Goal: Task Accomplishment & Management: Manage account settings

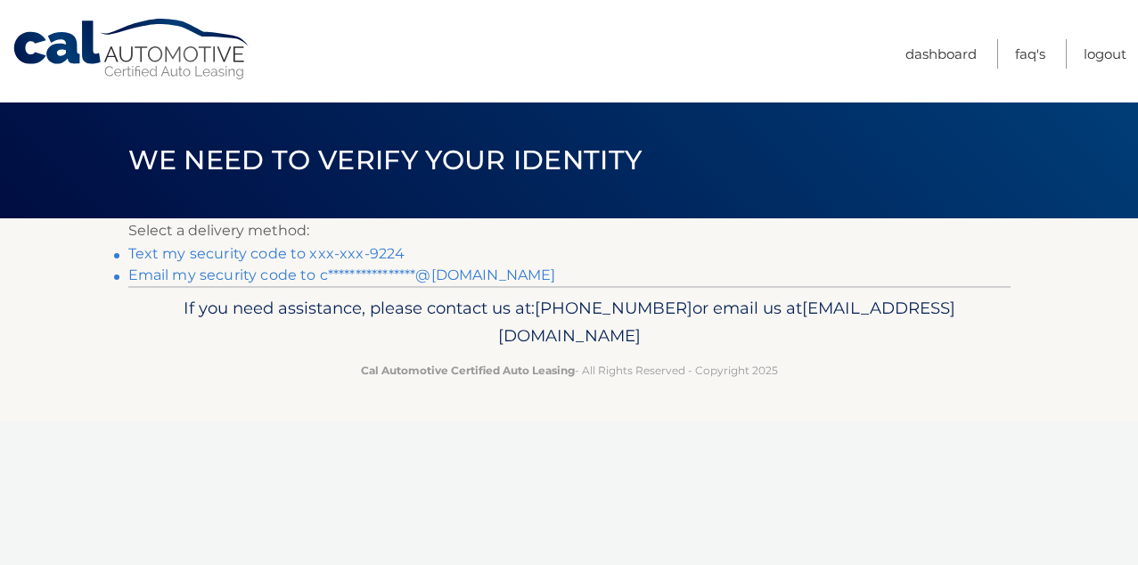
click at [342, 254] on link "Text my security code to xxx-xxx-9224" at bounding box center [266, 253] width 277 height 17
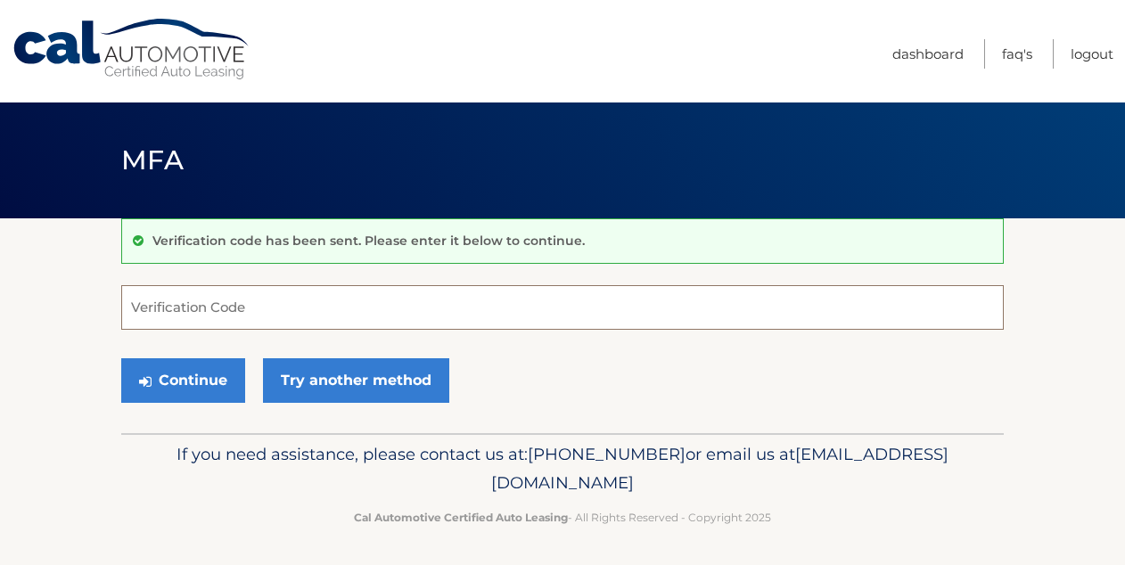
click at [228, 316] on input "Verification Code" at bounding box center [562, 307] width 882 height 45
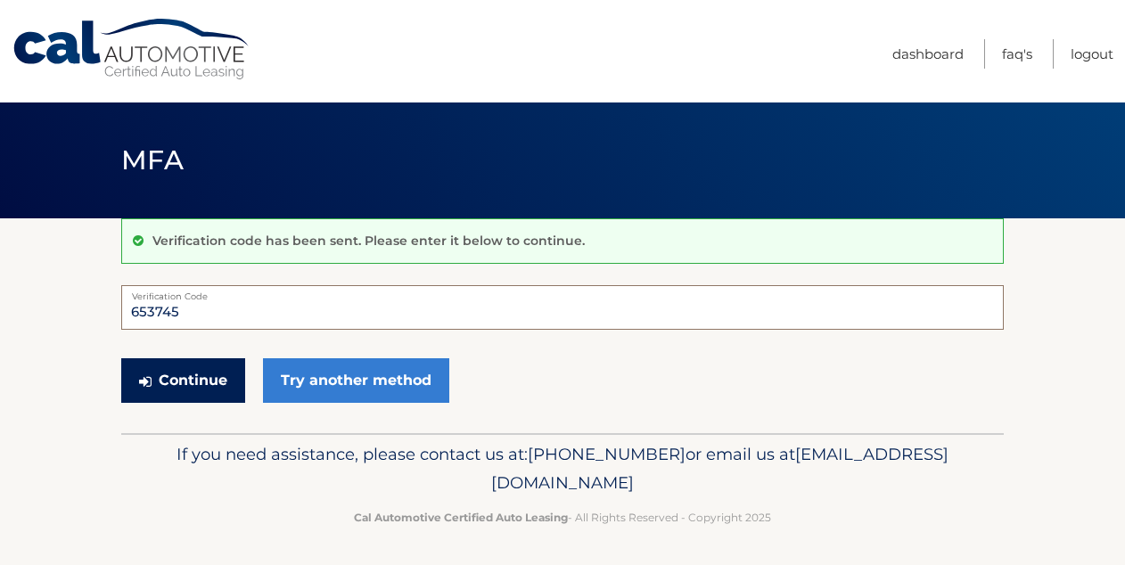
type input "653745"
click at [193, 385] on button "Continue" at bounding box center [183, 380] width 124 height 45
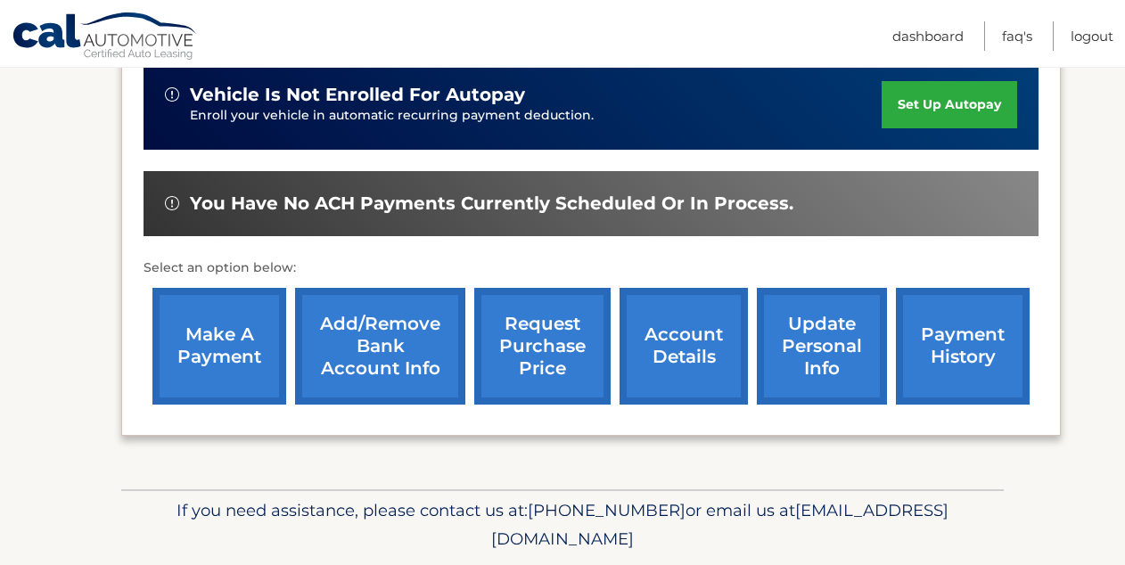
scroll to position [594, 0]
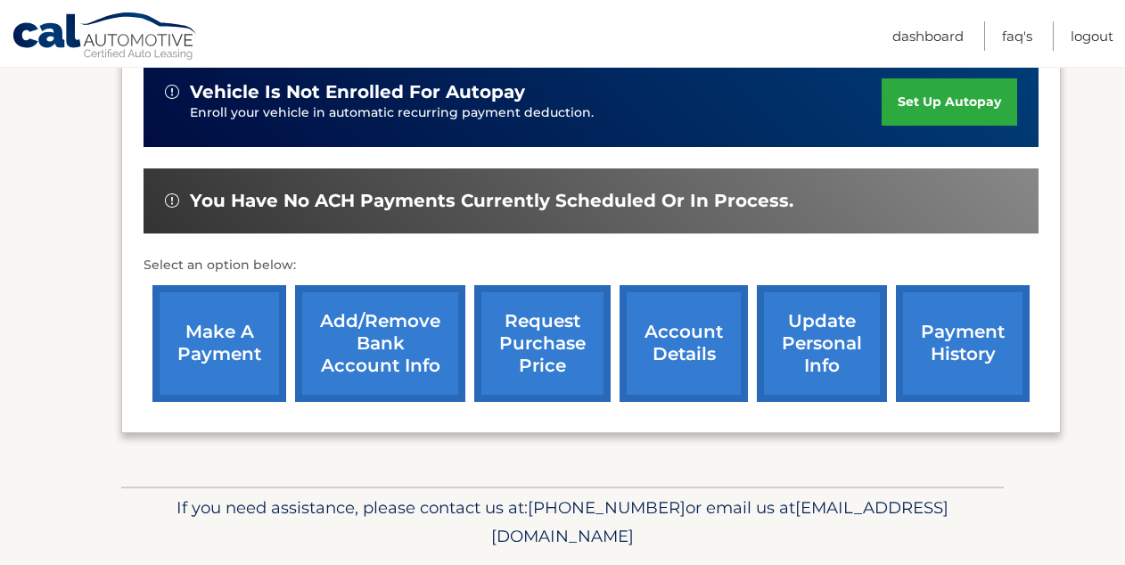
click at [693, 299] on link "account details" at bounding box center [683, 343] width 128 height 117
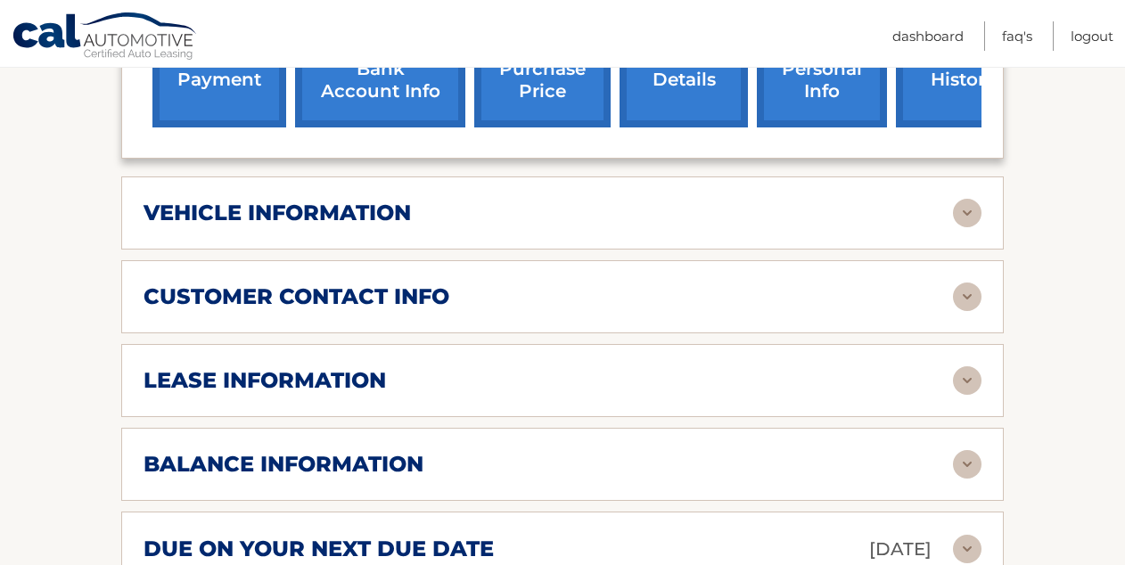
scroll to position [784, 0]
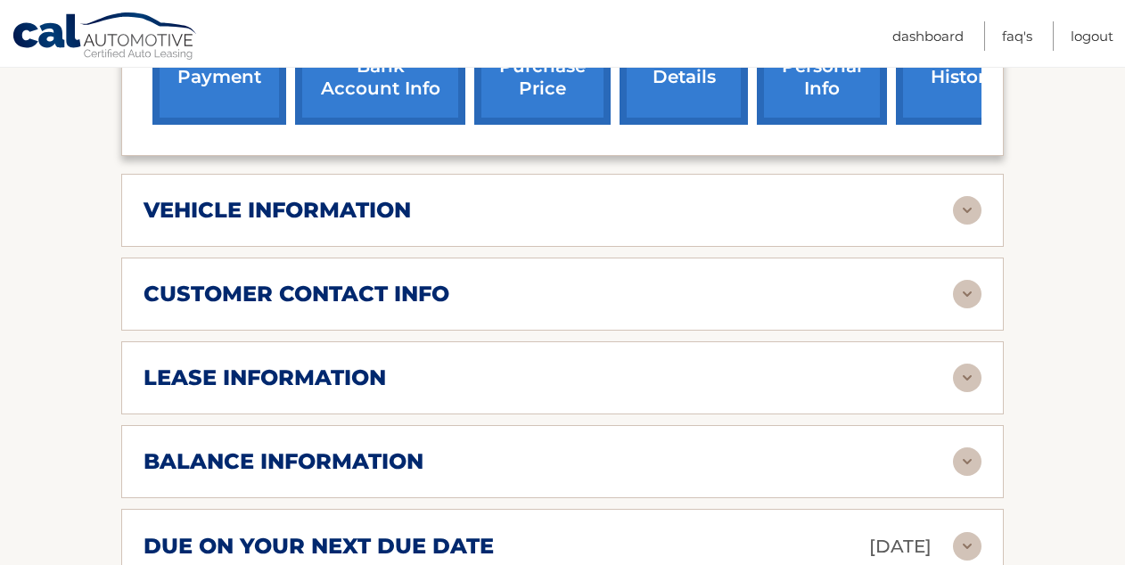
click at [630, 365] on div "lease information" at bounding box center [548, 378] width 809 height 27
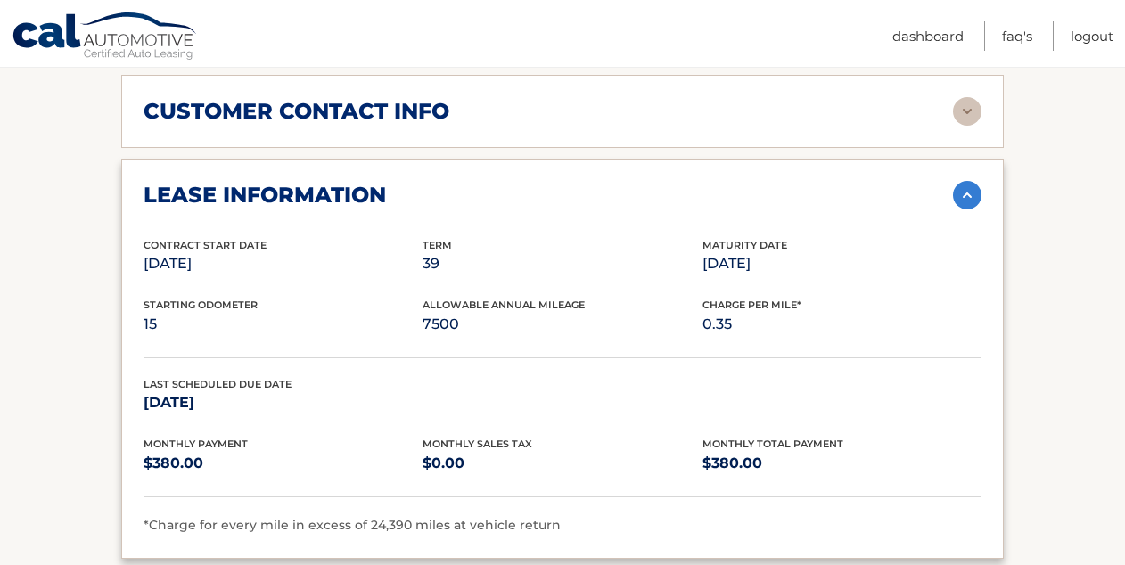
scroll to position [987, 0]
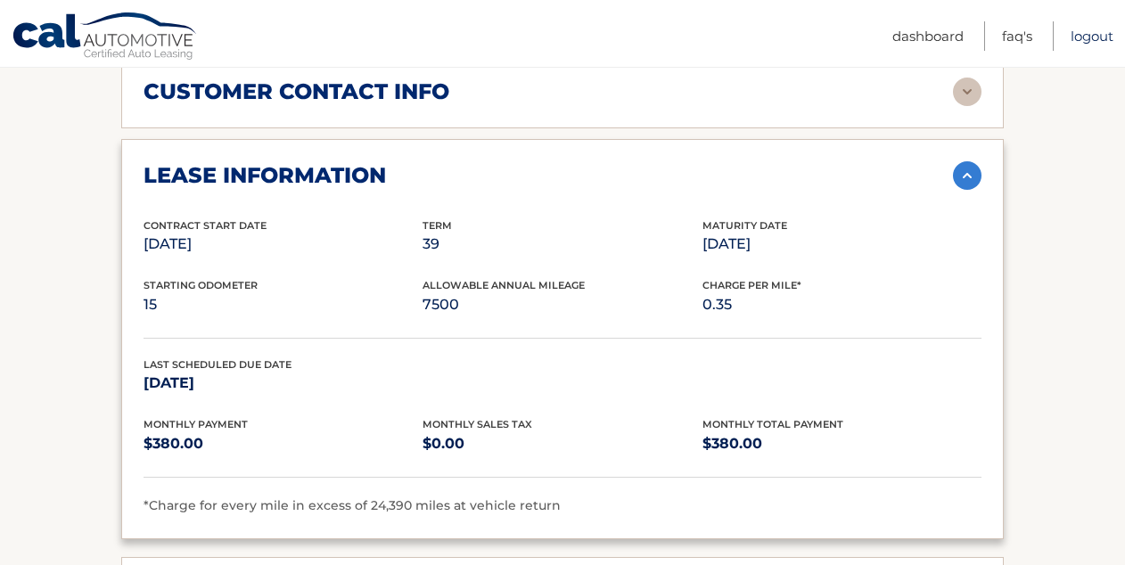
click at [1097, 40] on link "Logout" at bounding box center [1092, 35] width 43 height 29
